Goal: Information Seeking & Learning: Compare options

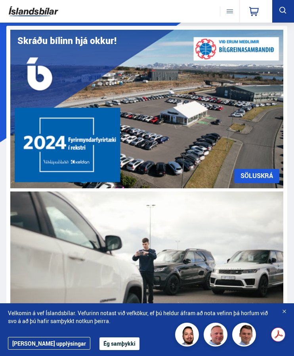
click at [280, 12] on icon at bounding box center [283, 11] width 10 height 10
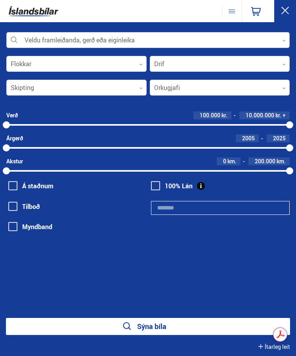
click at [285, 41] on icon at bounding box center [284, 41] width 4 height 4
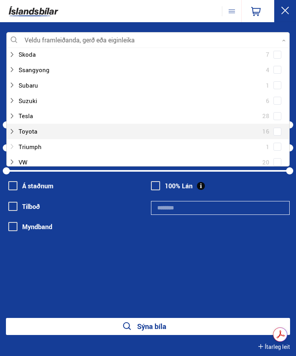
scroll to position [555, 0]
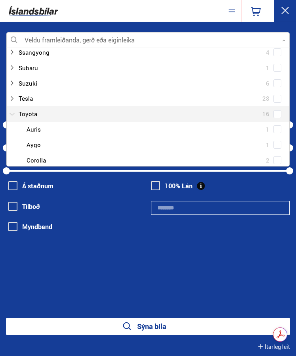
click at [31, 114] on div at bounding box center [140, 113] width 263 height 11
click at [276, 114] on span at bounding box center [277, 114] width 3 height 3
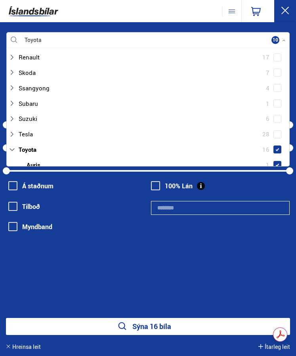
scroll to position [531, 0]
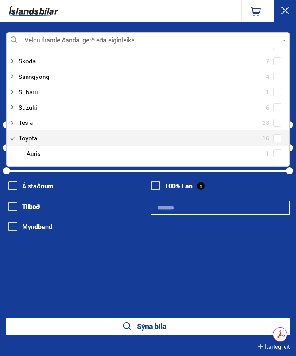
click at [273, 142] on span at bounding box center [277, 138] width 8 height 8
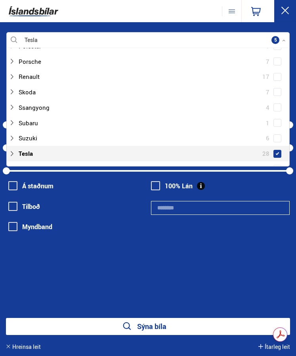
click at [273, 150] on span at bounding box center [277, 154] width 8 height 8
click at [157, 325] on button "Sýna 28 bíla" at bounding box center [148, 326] width 284 height 17
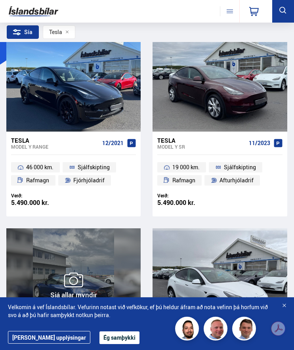
scroll to position [79, 0]
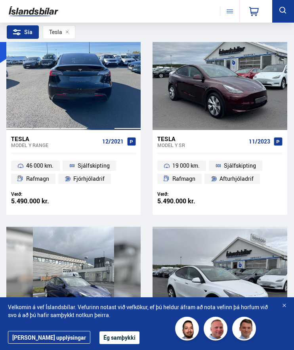
click at [87, 90] on div at bounding box center [100, 77] width 27 height 105
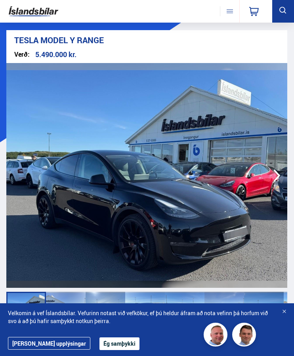
click at [276, 176] on icon "button" at bounding box center [276, 175] width 15 height 15
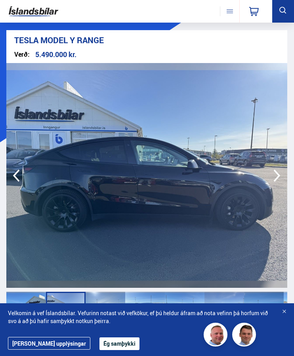
click at [276, 176] on icon "button" at bounding box center [276, 175] width 15 height 15
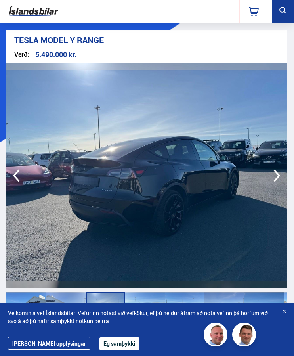
click at [276, 176] on icon "button" at bounding box center [276, 175] width 15 height 15
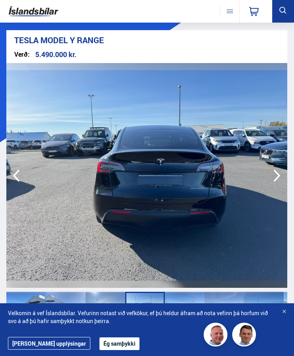
click at [276, 176] on icon "button" at bounding box center [276, 175] width 15 height 15
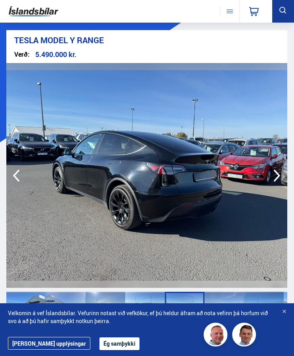
click at [276, 176] on icon "button" at bounding box center [276, 175] width 15 height 15
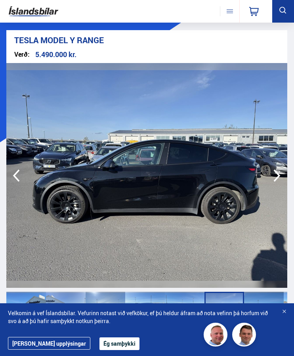
click at [276, 176] on icon "button" at bounding box center [276, 175] width 15 height 15
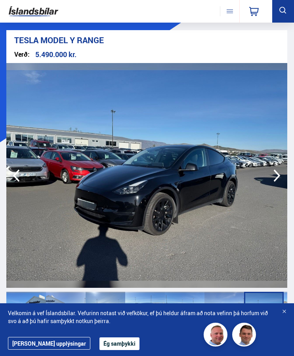
click at [276, 176] on icon "button" at bounding box center [276, 175] width 15 height 15
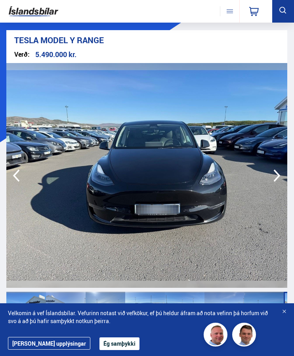
click at [276, 176] on icon "button" at bounding box center [276, 175] width 15 height 15
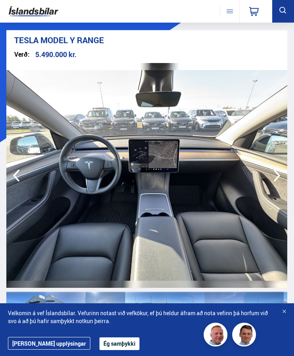
click at [276, 176] on icon "button" at bounding box center [276, 175] width 15 height 15
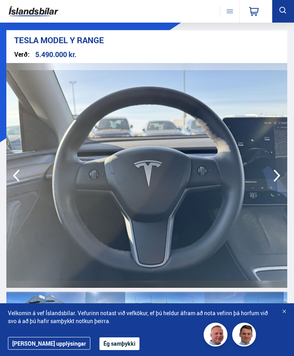
click at [276, 176] on icon "button" at bounding box center [276, 175] width 15 height 15
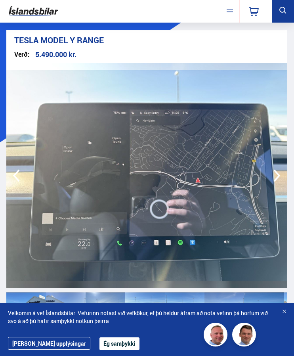
click at [276, 176] on icon "button" at bounding box center [276, 175] width 15 height 15
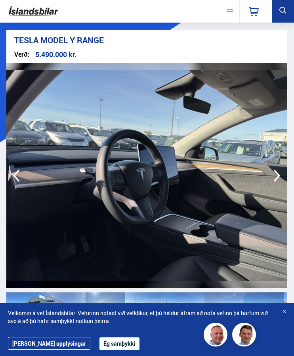
click at [276, 176] on icon "button" at bounding box center [276, 175] width 15 height 15
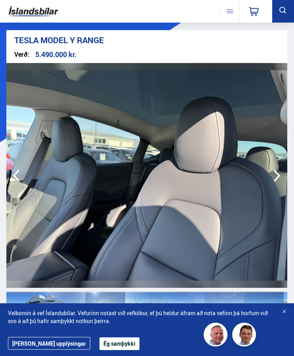
click at [276, 176] on icon "button" at bounding box center [276, 175] width 15 height 15
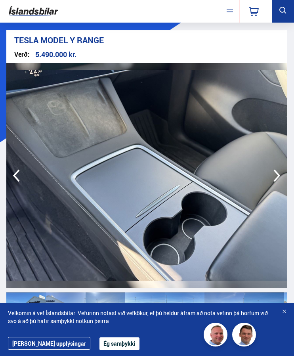
click at [276, 175] on icon "button" at bounding box center [276, 175] width 15 height 15
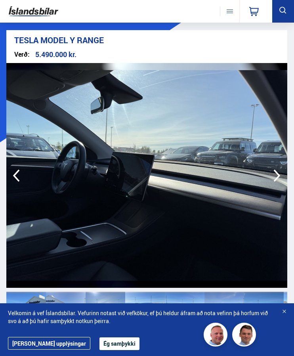
click at [276, 175] on icon "button" at bounding box center [276, 175] width 15 height 15
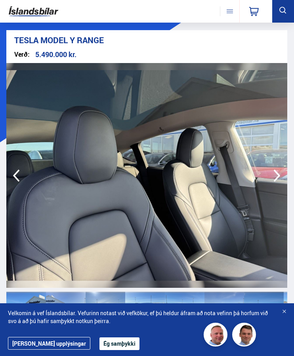
click at [276, 175] on icon "button" at bounding box center [276, 175] width 15 height 15
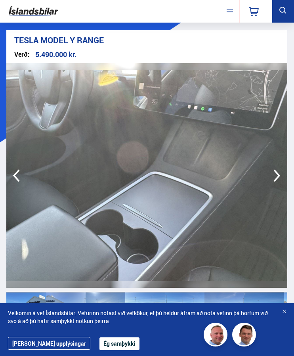
click at [276, 174] on icon "button" at bounding box center [276, 175] width 15 height 15
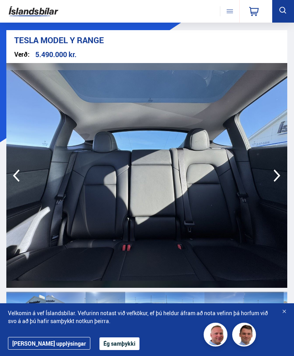
click at [276, 174] on icon "button" at bounding box center [276, 175] width 15 height 15
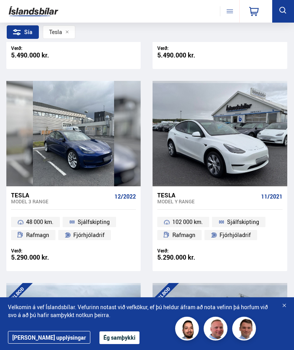
scroll to position [238, 0]
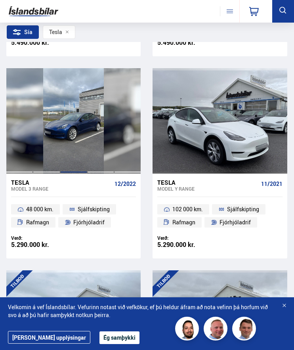
click at [74, 140] on div at bounding box center [73, 120] width 27 height 105
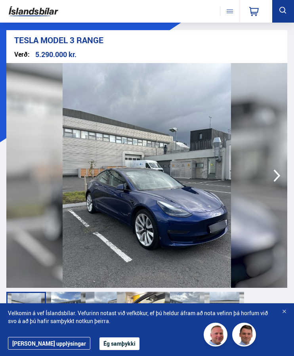
click at [275, 174] on icon "button" at bounding box center [276, 175] width 15 height 15
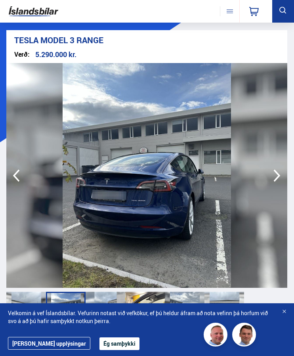
click at [275, 174] on icon "button" at bounding box center [276, 175] width 15 height 15
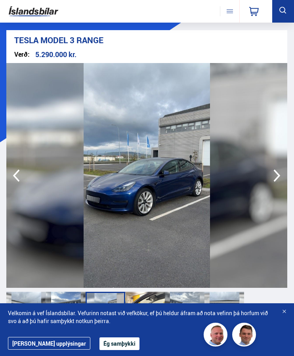
click at [275, 174] on icon "button" at bounding box center [276, 175] width 15 height 15
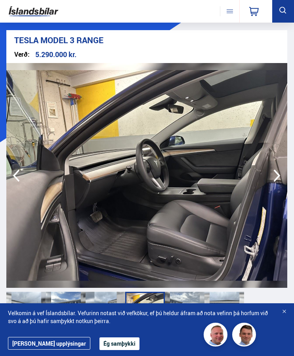
click at [275, 174] on icon "button" at bounding box center [276, 175] width 15 height 15
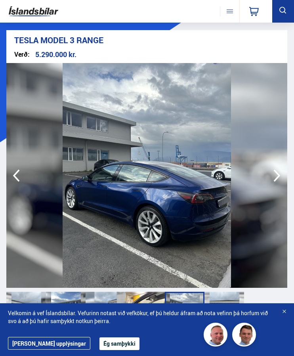
click at [275, 174] on icon "button" at bounding box center [276, 175] width 15 height 15
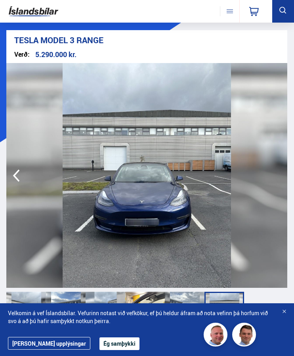
click at [275, 174] on img at bounding box center [146, 175] width 281 height 225
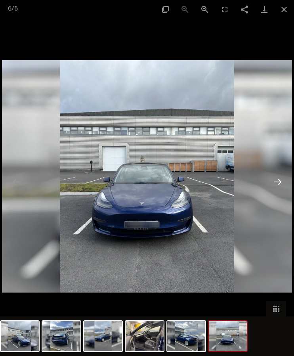
click at [276, 182] on button "Next slide" at bounding box center [277, 181] width 17 height 15
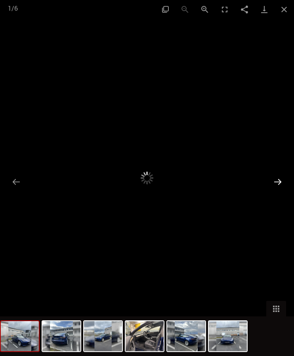
click at [276, 181] on button "Next slide" at bounding box center [277, 181] width 17 height 15
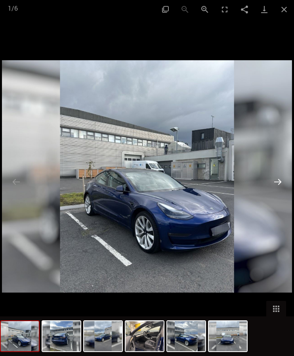
click at [276, 181] on button "Next slide" at bounding box center [277, 181] width 17 height 15
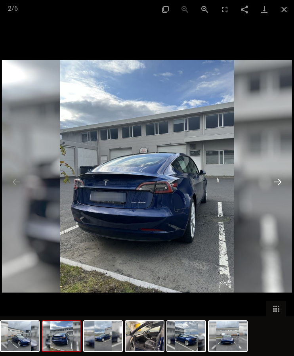
click at [275, 181] on button "Next slide" at bounding box center [277, 181] width 17 height 15
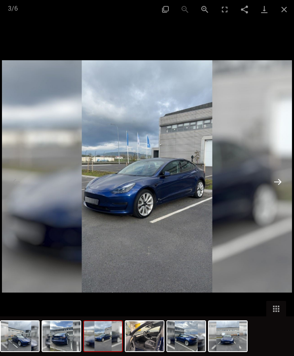
click at [275, 181] on button "Next slide" at bounding box center [277, 181] width 17 height 15
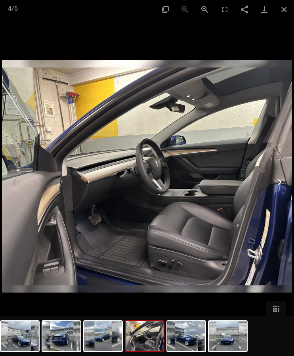
click at [275, 178] on button "Next slide" at bounding box center [277, 181] width 17 height 15
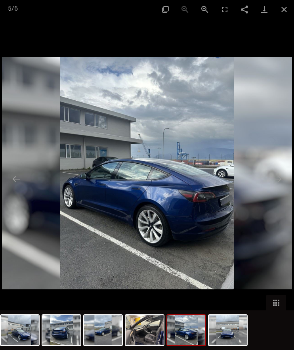
scroll to position [475, 0]
click at [281, 8] on button "Close gallery" at bounding box center [284, 9] width 20 height 19
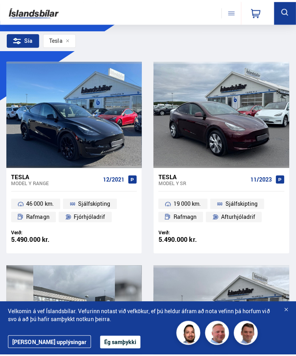
scroll to position [0, 0]
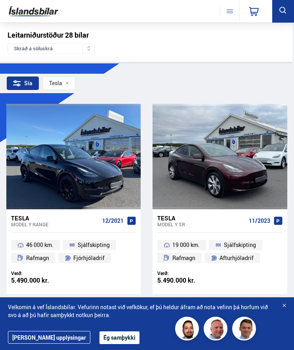
click at [286, 4] on button at bounding box center [283, 11] width 22 height 23
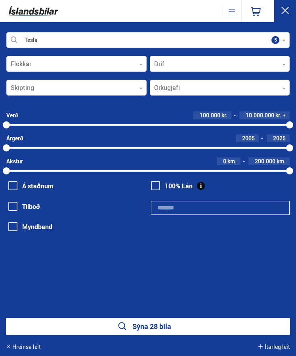
click at [283, 41] on icon at bounding box center [284, 41] width 4 height 4
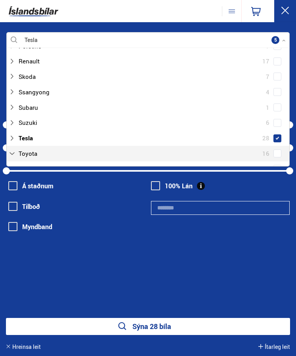
scroll to position [118, 281]
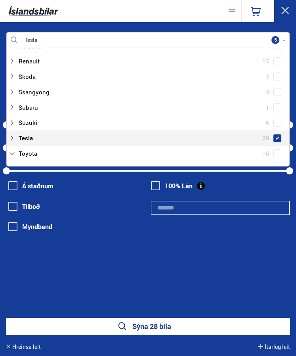
click at [273, 137] on span at bounding box center [277, 138] width 8 height 8
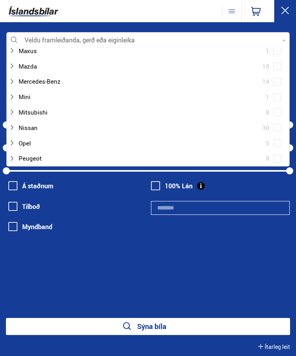
scroll to position [396, 0]
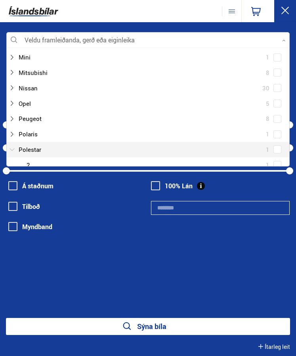
click at [31, 147] on div at bounding box center [140, 149] width 263 height 11
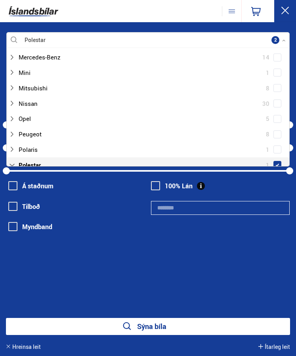
click at [276, 163] on span at bounding box center [277, 164] width 3 height 3
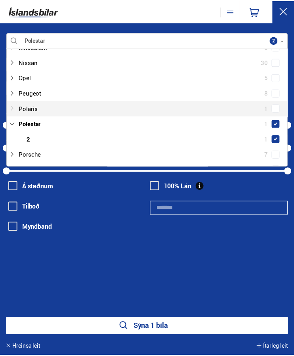
scroll to position [451, 0]
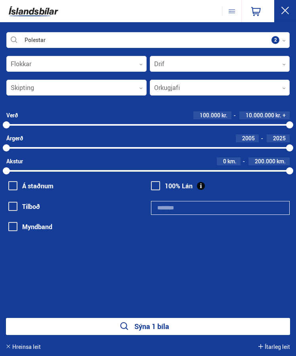
click at [134, 328] on button "Sýna 1 bíla" at bounding box center [148, 326] width 284 height 17
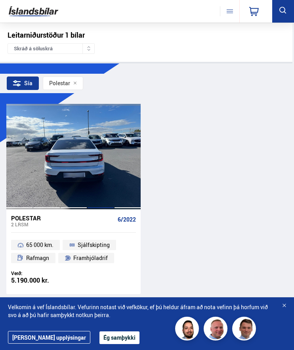
click at [89, 176] on div at bounding box center [100, 156] width 27 height 105
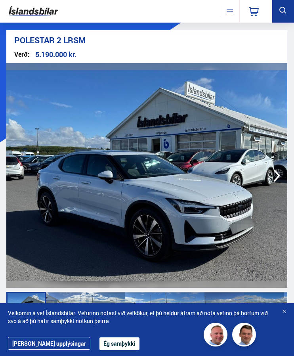
click at [279, 174] on icon "button" at bounding box center [276, 175] width 15 height 15
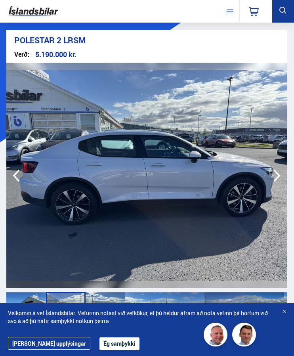
click at [277, 173] on icon "button" at bounding box center [277, 175] width 7 height 12
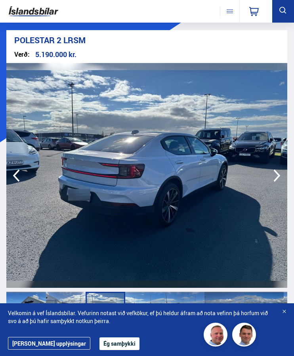
click at [276, 172] on icon "button" at bounding box center [277, 175] width 7 height 12
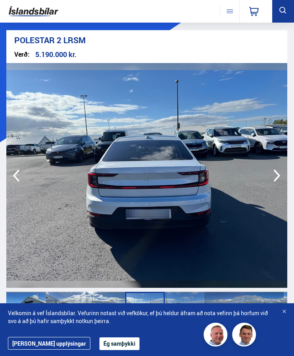
click at [277, 173] on icon "button" at bounding box center [277, 175] width 7 height 12
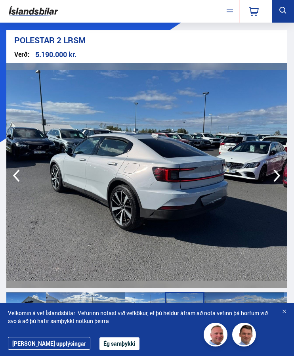
click at [276, 172] on icon "button" at bounding box center [277, 175] width 7 height 12
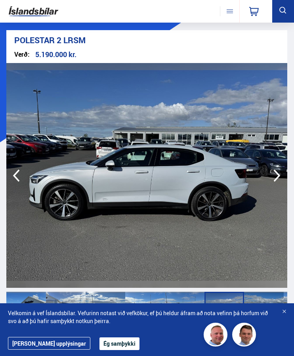
click at [275, 171] on icon "button" at bounding box center [276, 175] width 15 height 15
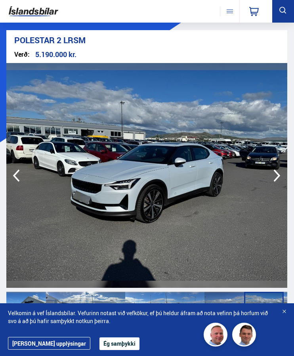
click at [274, 170] on icon "button" at bounding box center [277, 175] width 7 height 12
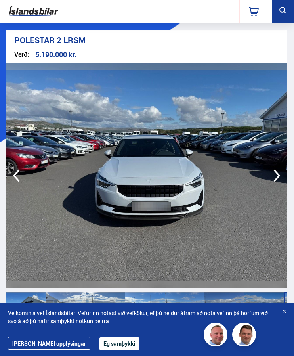
click at [273, 170] on icon "button" at bounding box center [276, 175] width 15 height 15
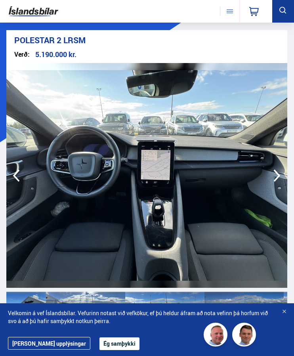
click at [273, 169] on icon "button" at bounding box center [276, 175] width 15 height 15
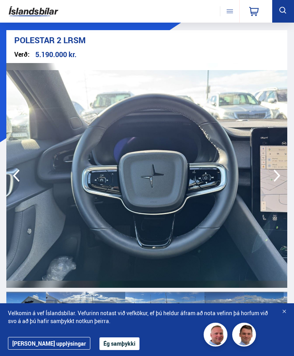
click at [274, 171] on icon "button" at bounding box center [276, 175] width 15 height 15
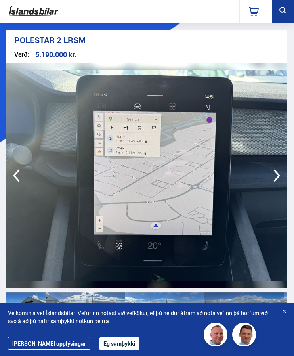
click at [274, 171] on icon "button" at bounding box center [276, 175] width 15 height 15
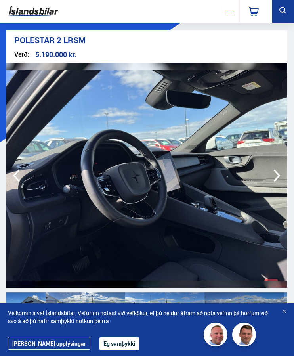
click at [274, 171] on icon "button" at bounding box center [276, 175] width 15 height 15
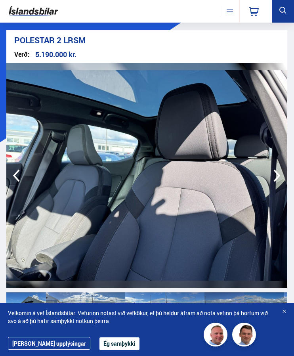
click at [274, 171] on icon "button" at bounding box center [276, 175] width 15 height 15
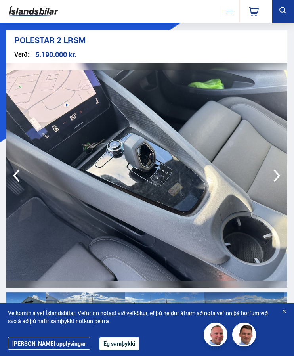
click at [274, 171] on icon "button" at bounding box center [276, 175] width 15 height 15
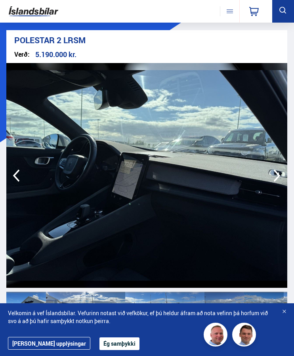
click at [274, 171] on icon "button" at bounding box center [276, 175] width 15 height 15
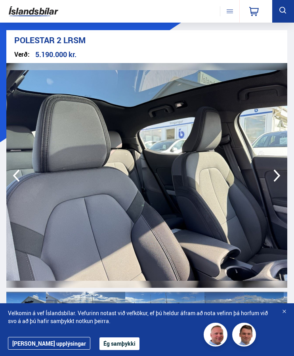
click at [274, 171] on icon "button" at bounding box center [276, 175] width 15 height 15
